Goal: Task Accomplishment & Management: Use online tool/utility

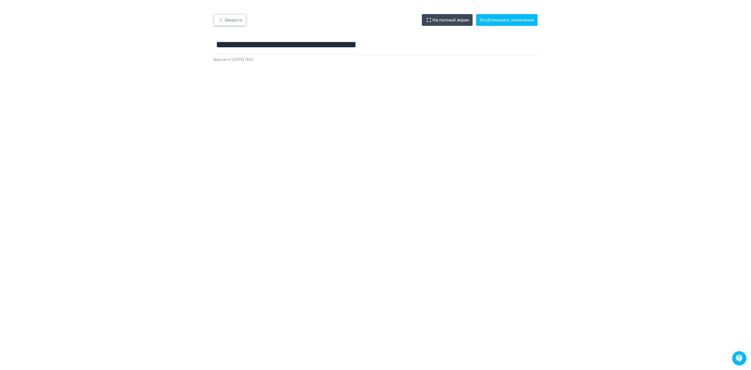
click at [231, 21] on button "Закрыть" at bounding box center [230, 20] width 33 height 12
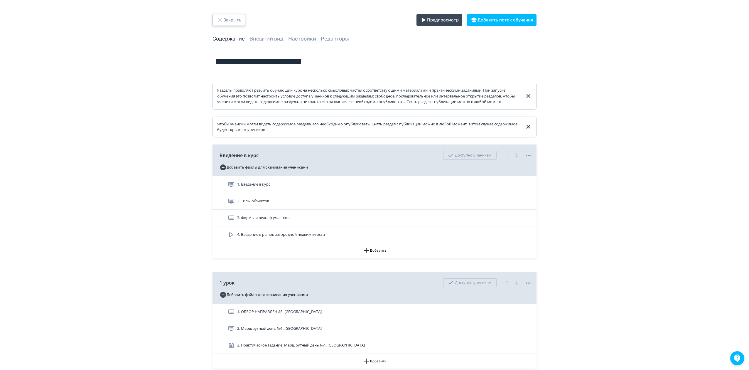
click at [237, 20] on button "Закрыть" at bounding box center [228, 20] width 33 height 12
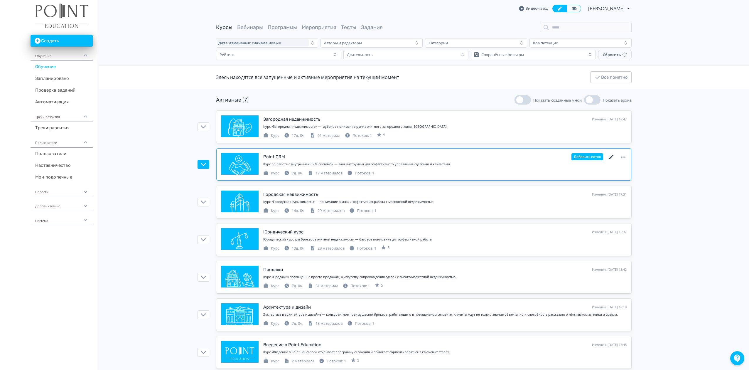
click at [561, 160] on icon at bounding box center [610, 156] width 7 height 7
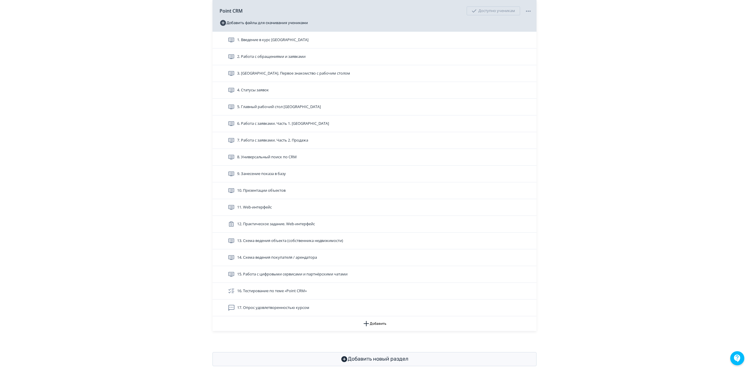
scroll to position [156, 0]
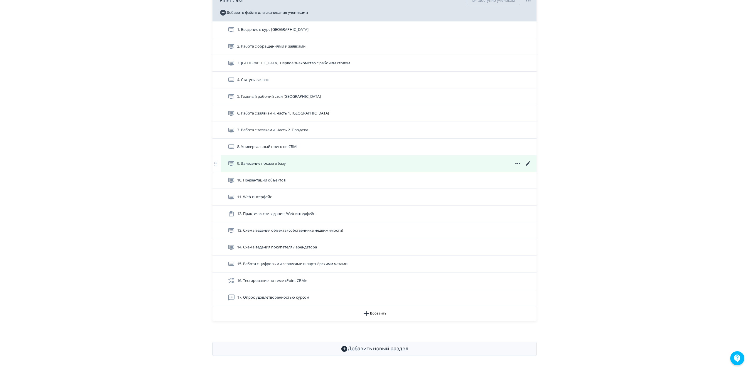
click at [526, 165] on icon at bounding box center [528, 163] width 4 height 4
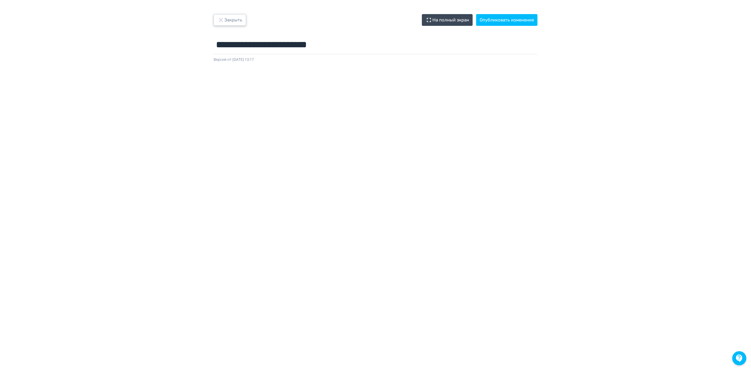
click at [233, 18] on button "Закрыть" at bounding box center [230, 20] width 33 height 12
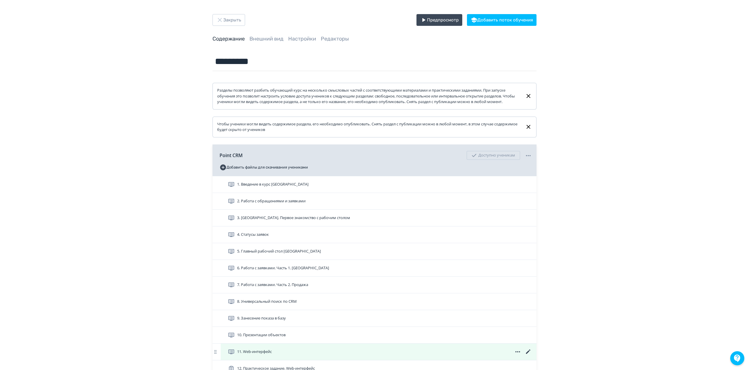
scroll to position [117, 0]
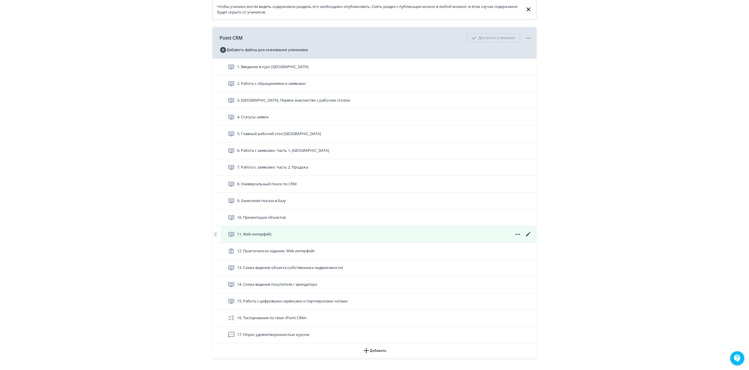
click at [527, 236] on icon at bounding box center [528, 234] width 4 height 4
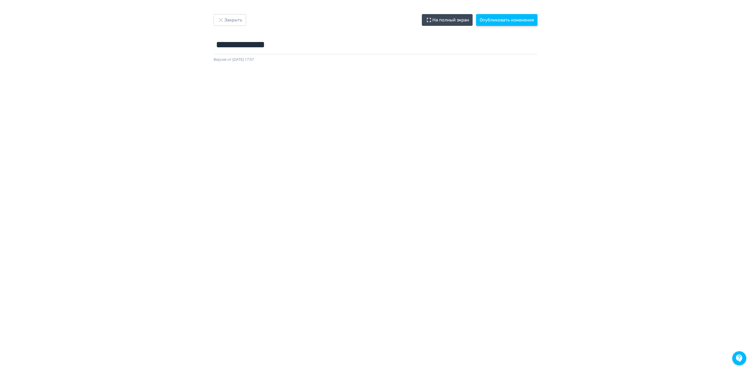
click at [504, 21] on button "Опубликовать изменения" at bounding box center [506, 20] width 61 height 12
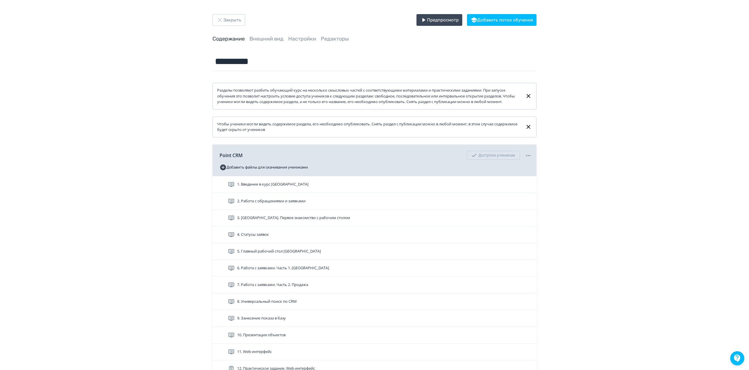
click at [231, 12] on div "Закрыть Предпросмотр Добавить поток обучения Содержание Внешний вид Настройки Р…" at bounding box center [374, 262] width 749 height 524
click at [231, 19] on button "Закрыть" at bounding box center [228, 20] width 33 height 12
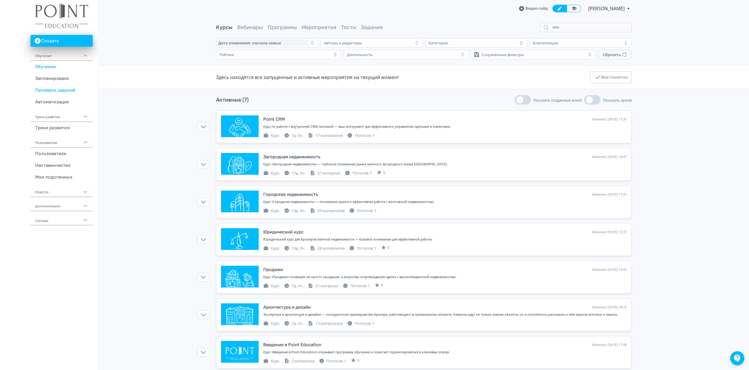
click at [66, 91] on link "Проверка заданий" at bounding box center [62, 90] width 62 height 12
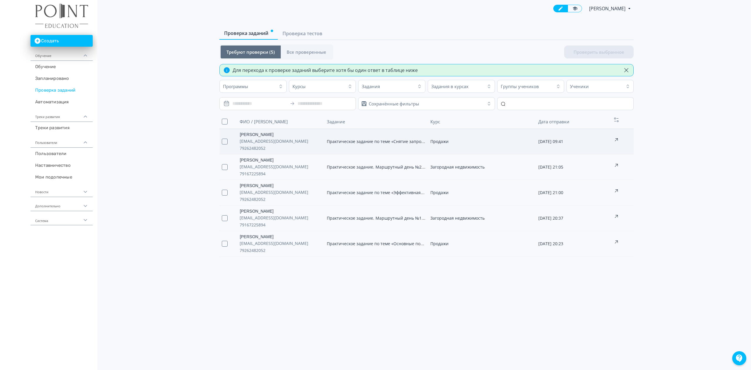
click at [310, 140] on span "[EMAIL_ADDRESS][DOMAIN_NAME]" at bounding box center [281, 141] width 82 height 7
click at [225, 192] on button "button" at bounding box center [225, 192] width 6 height 6
click at [226, 246] on button "button" at bounding box center [225, 244] width 6 height 6
click at [561, 52] on button "Проверить выбранное (3)" at bounding box center [595, 51] width 76 height 13
click at [304, 53] on span "Все проверенные" at bounding box center [307, 52] width 40 height 6
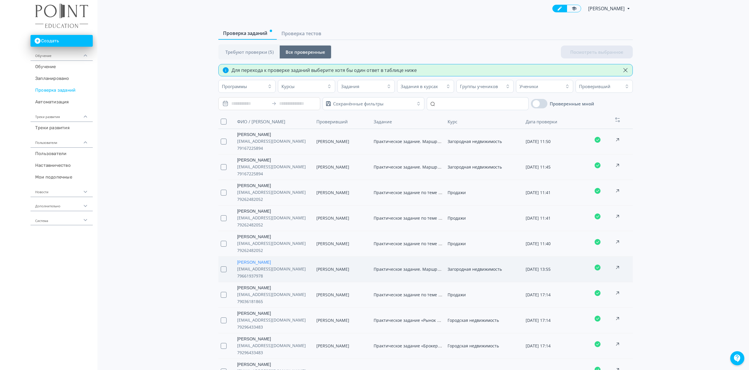
click at [279, 265] on link "[PERSON_NAME]" at bounding box center [274, 262] width 75 height 6
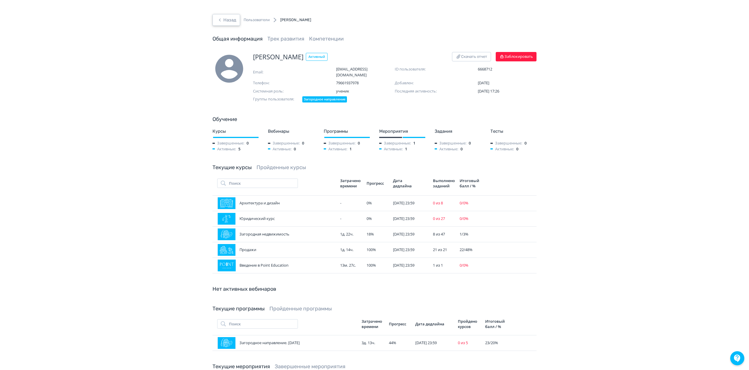
click at [237, 16] on button "Назад" at bounding box center [226, 20] width 28 height 12
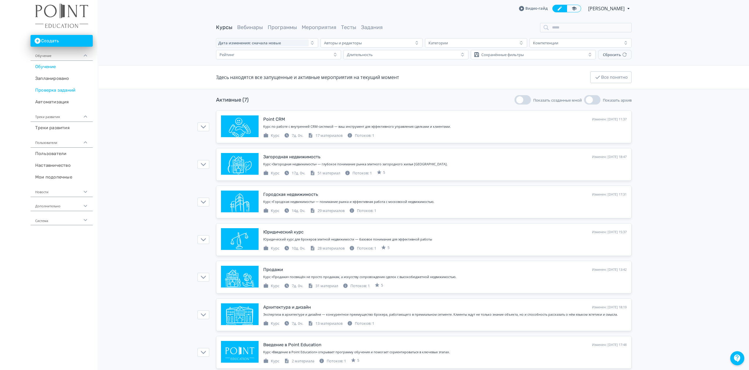
click at [61, 90] on link "Проверка заданий" at bounding box center [62, 90] width 62 height 12
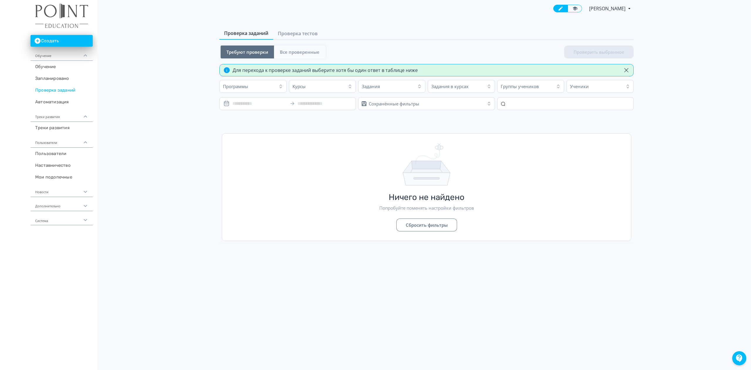
click at [300, 51] on span "Все проверенные" at bounding box center [300, 52] width 40 height 6
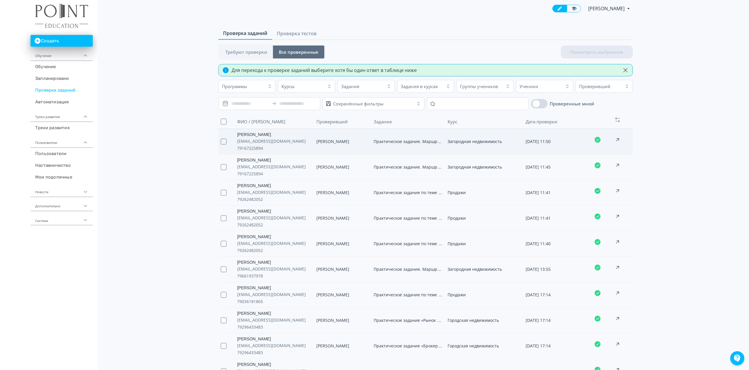
click at [498, 144] on span "Загородная недвижимость" at bounding box center [474, 141] width 54 height 6
click at [225, 170] on button "button" at bounding box center [224, 167] width 6 height 6
click at [561, 53] on button "Посмотреть выбранное (2)" at bounding box center [593, 51] width 79 height 13
click at [52, 67] on link "Обучение" at bounding box center [62, 67] width 62 height 12
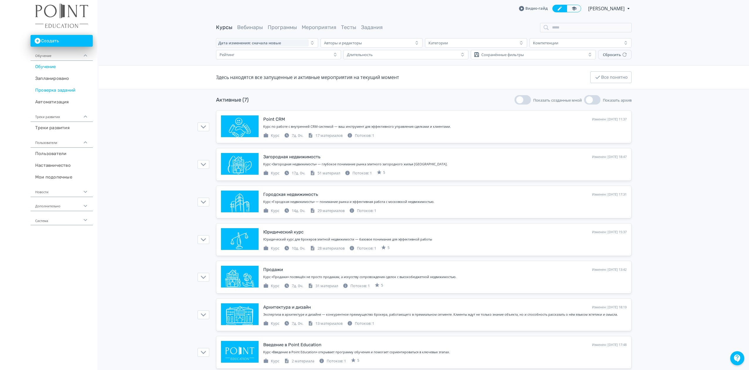
click at [58, 93] on link "Проверка заданий" at bounding box center [62, 90] width 62 height 12
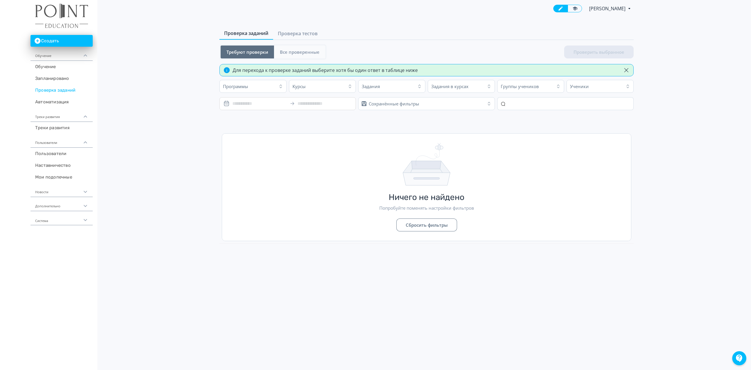
click at [302, 52] on span "Все проверенные" at bounding box center [300, 52] width 40 height 6
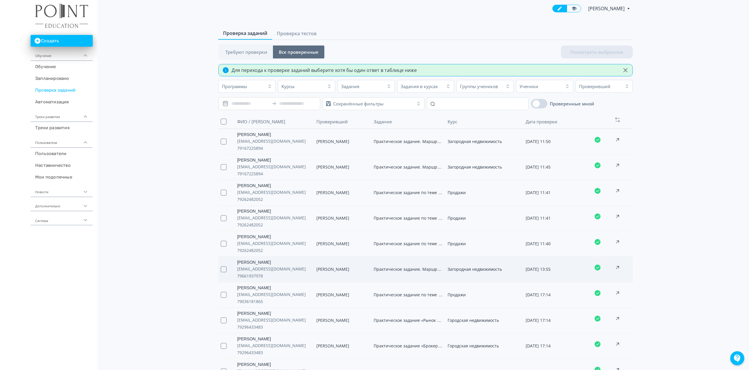
click at [324, 269] on span "[PERSON_NAME]" at bounding box center [332, 269] width 33 height 6
click at [561, 54] on button "Посмотреть выбранное (1)" at bounding box center [593, 51] width 79 height 13
